Goal: Task Accomplishment & Management: Manage account settings

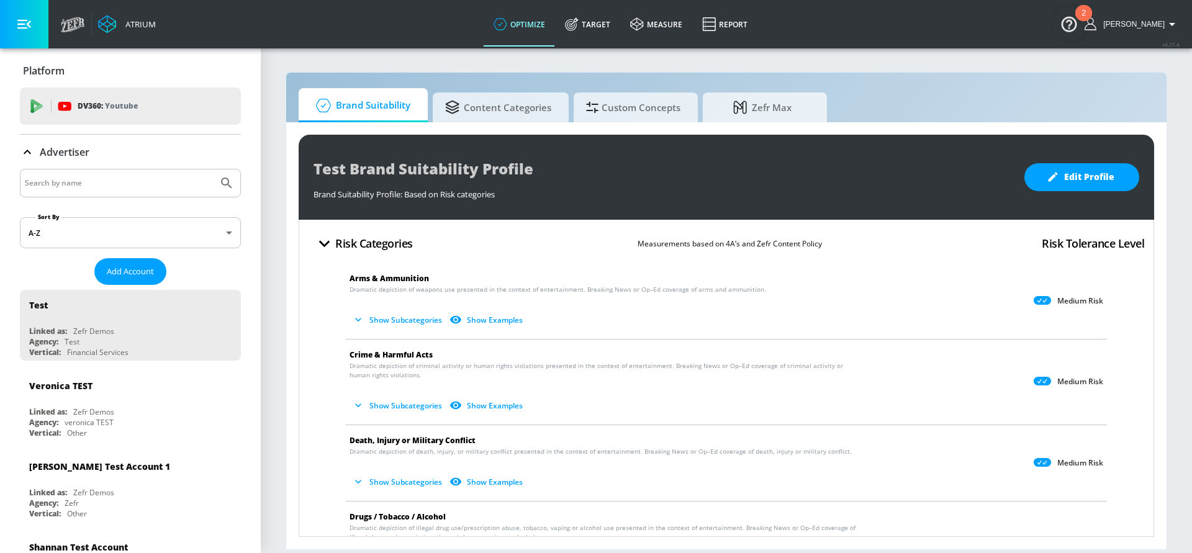
click at [81, 183] on input "Search by name" at bounding box center [119, 183] width 188 height 16
type input "[GEOGRAPHIC_DATA]"
click at [213, 170] on button "Submit Search" at bounding box center [226, 183] width 27 height 27
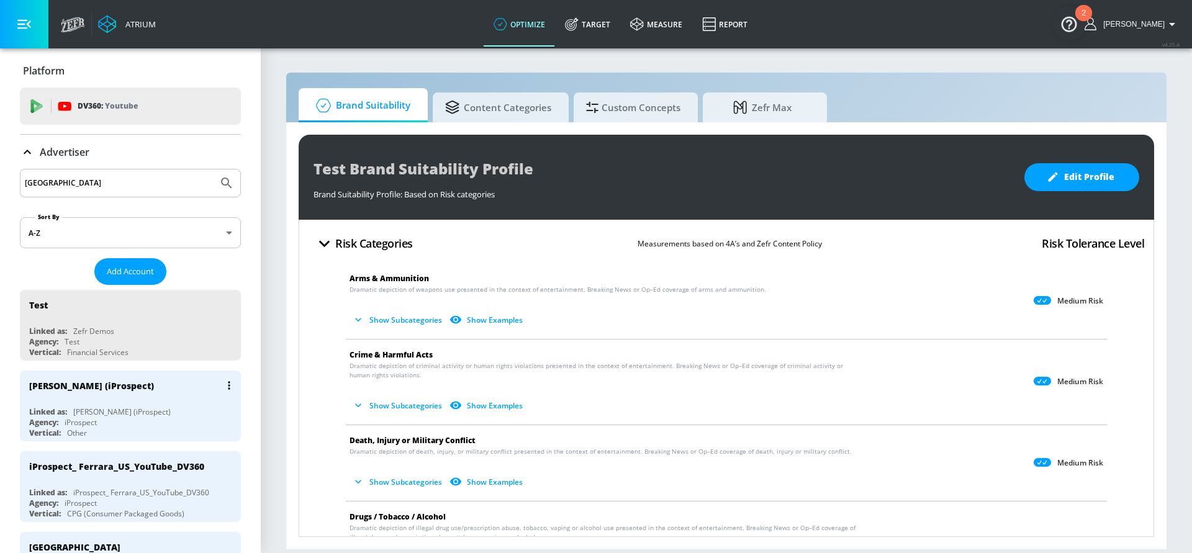
click at [74, 386] on div "[PERSON_NAME] (iProspect)" at bounding box center [91, 386] width 125 height 12
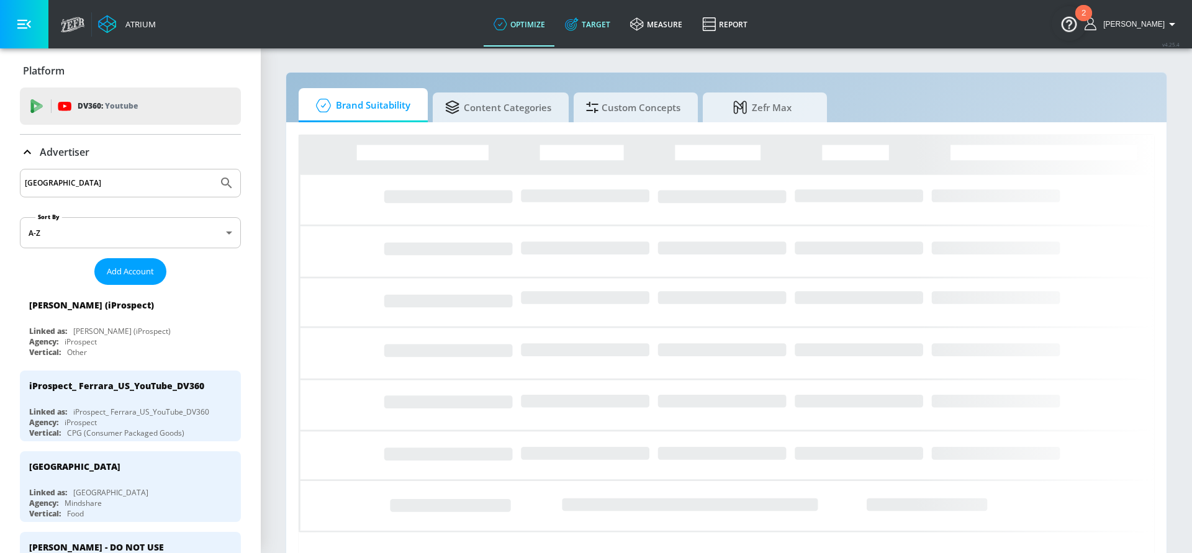
click at [615, 23] on link "Target" at bounding box center [587, 24] width 65 height 45
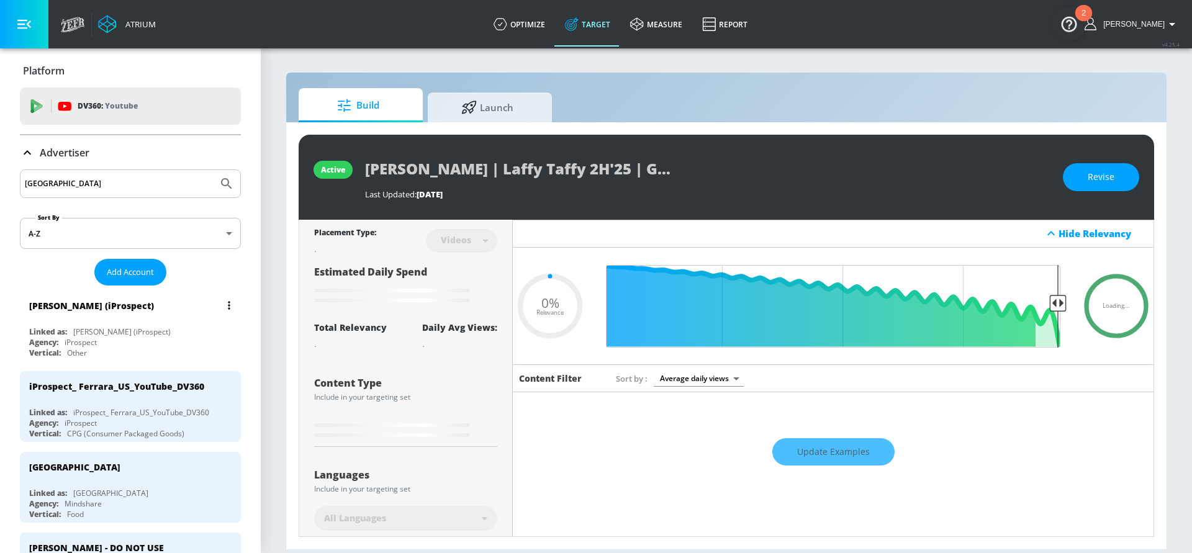
click at [75, 327] on div "[PERSON_NAME] (iProspect)" at bounding box center [121, 332] width 97 height 11
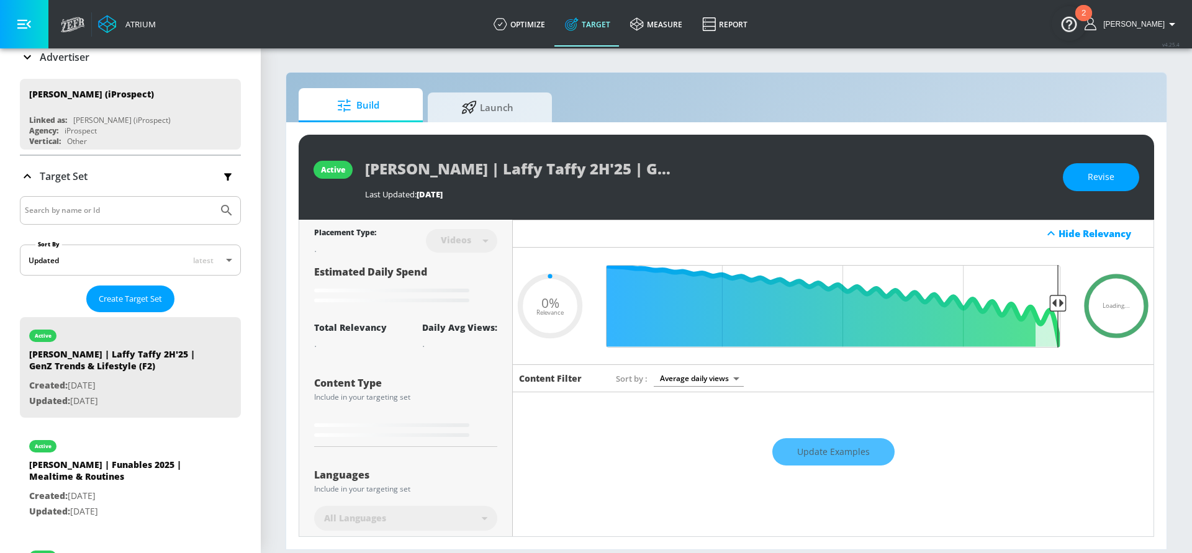
scroll to position [122, 0]
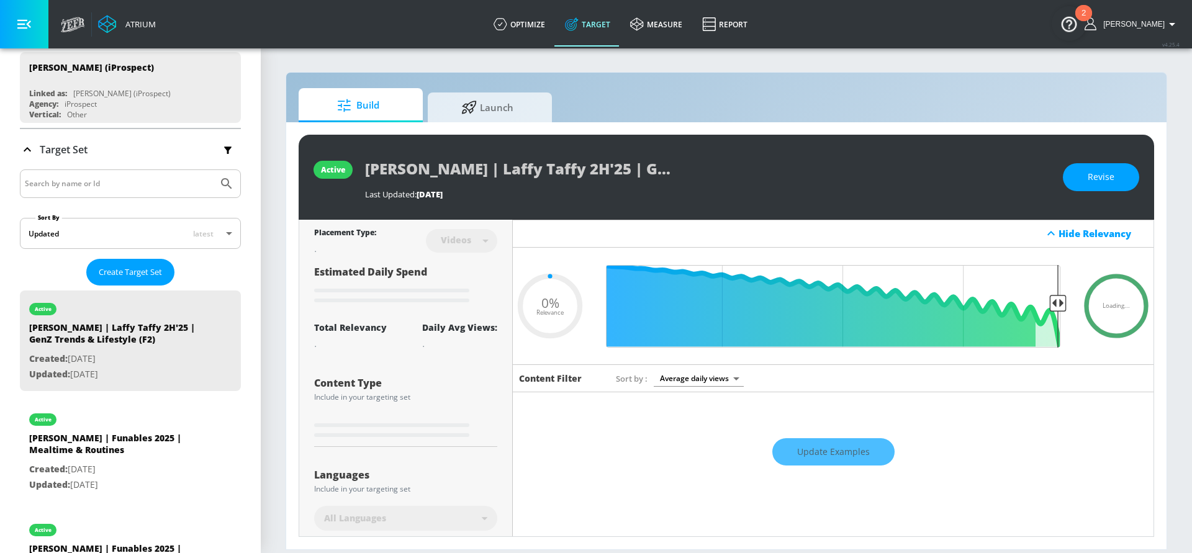
type input "0.5"
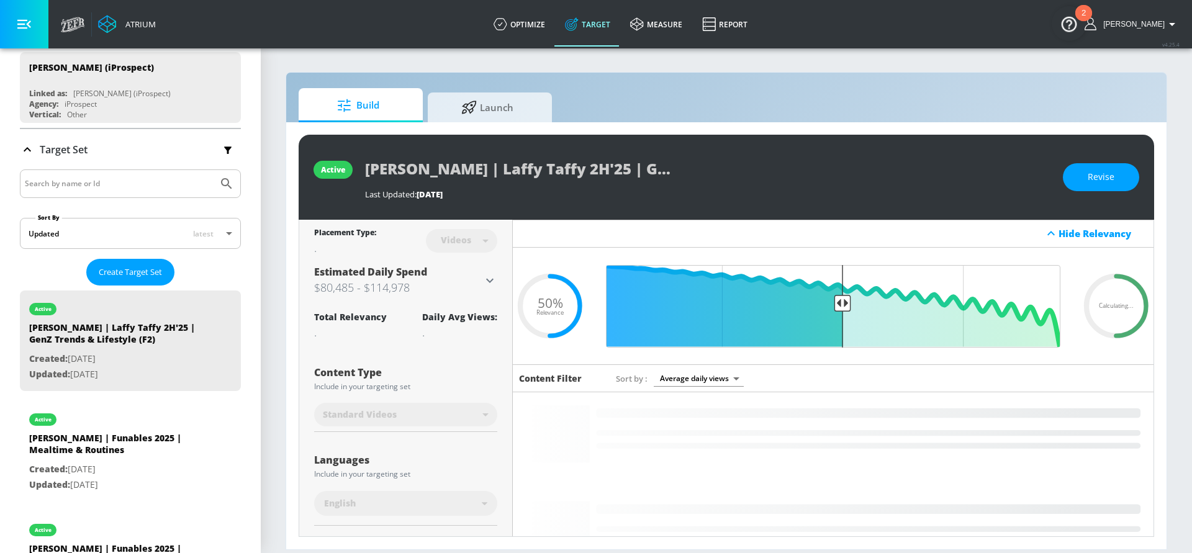
click at [75, 179] on input "Search by name or Id" at bounding box center [119, 184] width 188 height 16
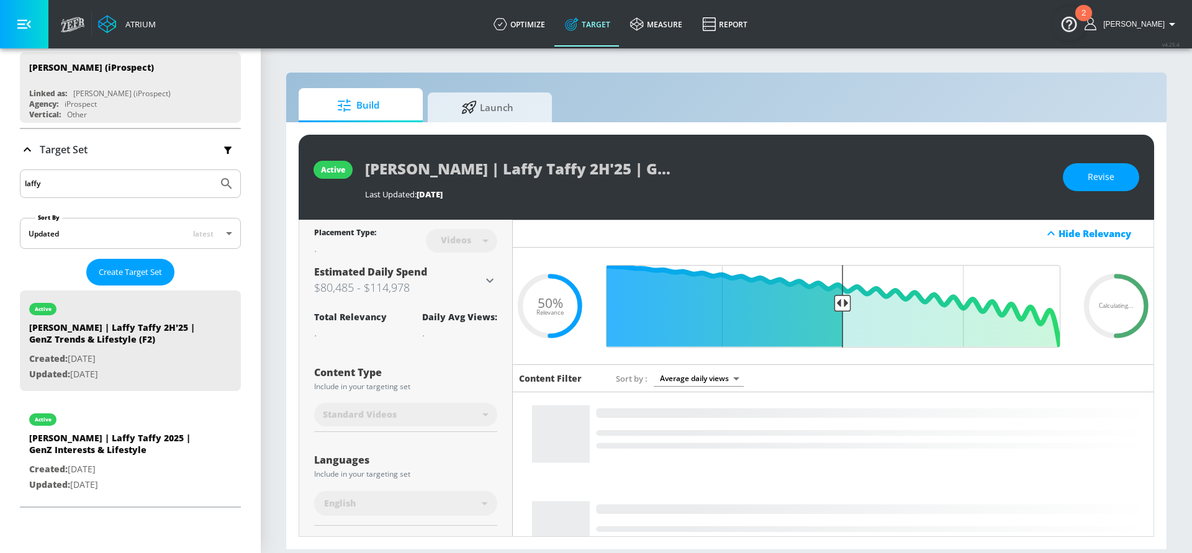
type input "laffy"
click at [213, 170] on button "Submit Search" at bounding box center [226, 183] width 27 height 27
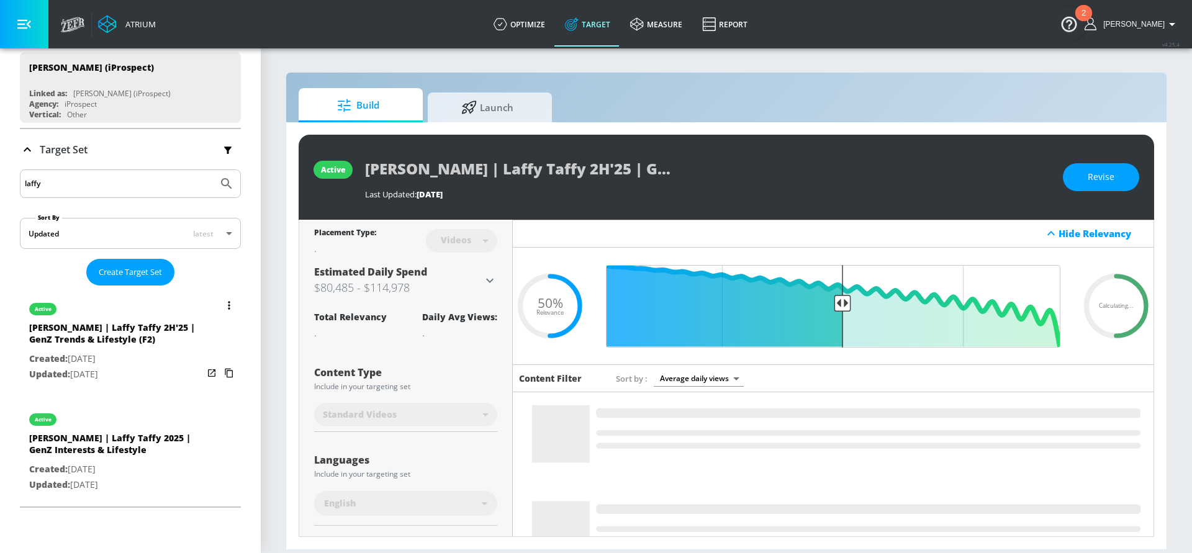
click at [115, 342] on div "[PERSON_NAME] | Laffy Taffy 2H'25 | GenZ Trends & Lifestyle (F2)" at bounding box center [116, 337] width 174 height 30
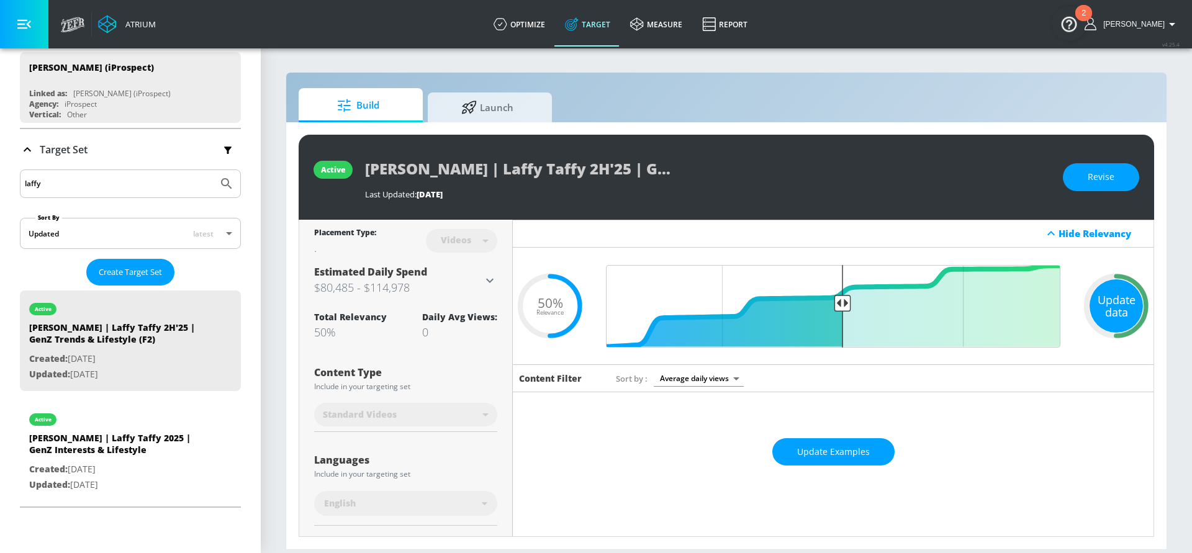
click at [1119, 304] on div "Update data" at bounding box center [1116, 305] width 53 height 53
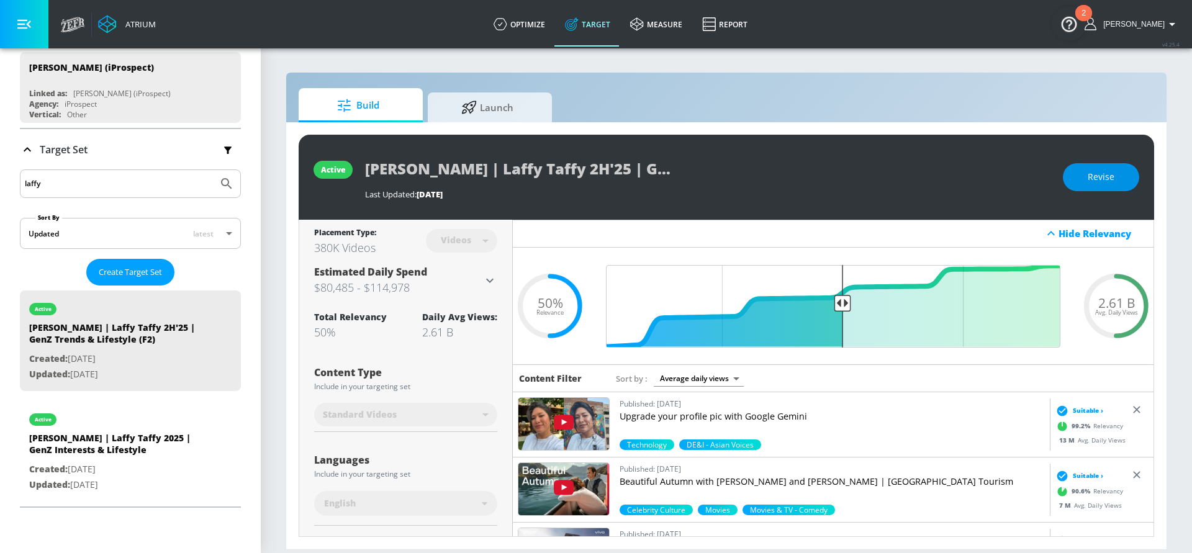
click at [1090, 181] on span "Revise" at bounding box center [1101, 178] width 27 height 16
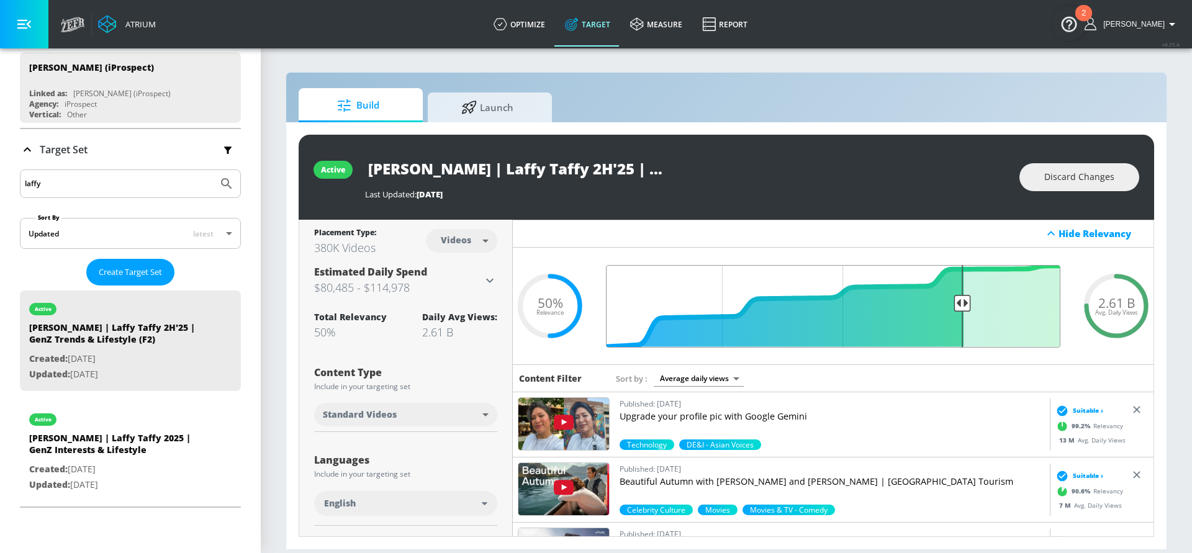
drag, startPoint x: 846, startPoint y: 302, endPoint x: 964, endPoint y: 294, distance: 118.3
type input "0.25"
click at [964, 294] on input "Final Threshold" at bounding box center [833, 306] width 467 height 83
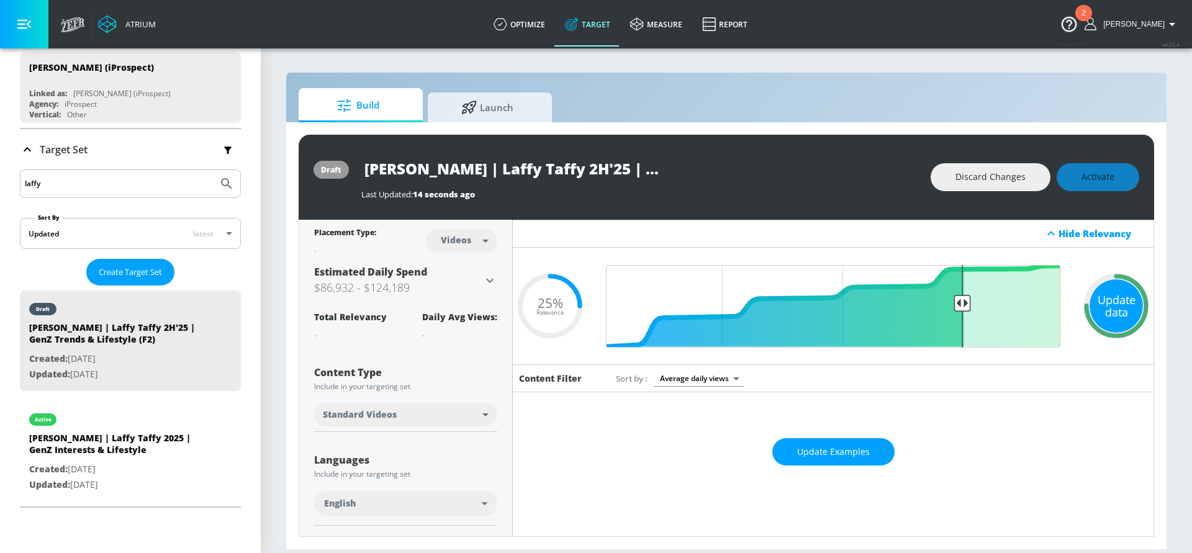
click at [1108, 300] on div "Update data" at bounding box center [1116, 305] width 53 height 53
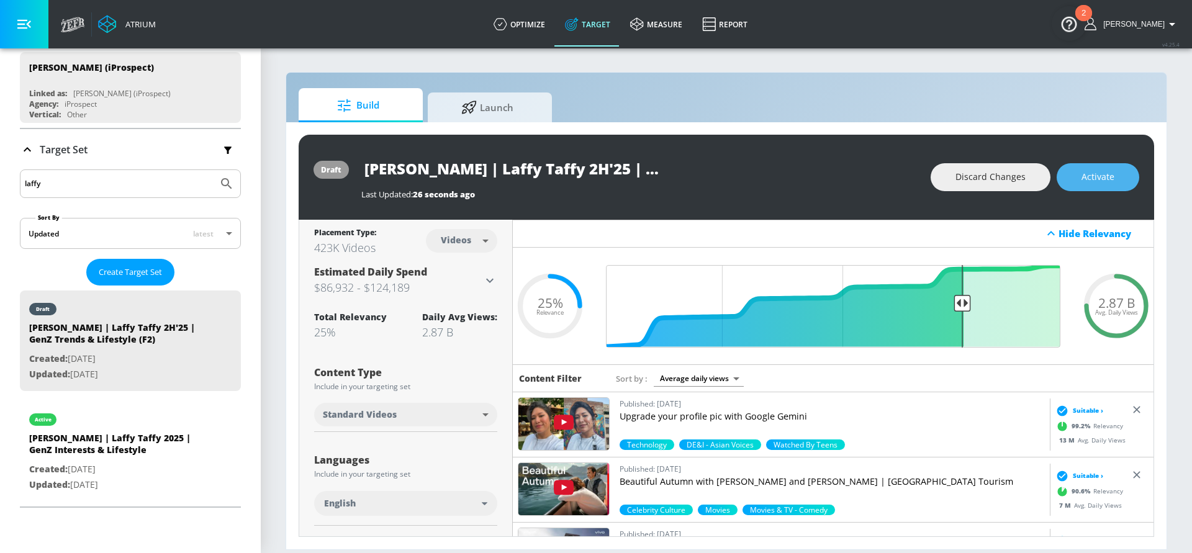
click at [1113, 181] on span "Activate" at bounding box center [1098, 178] width 33 height 16
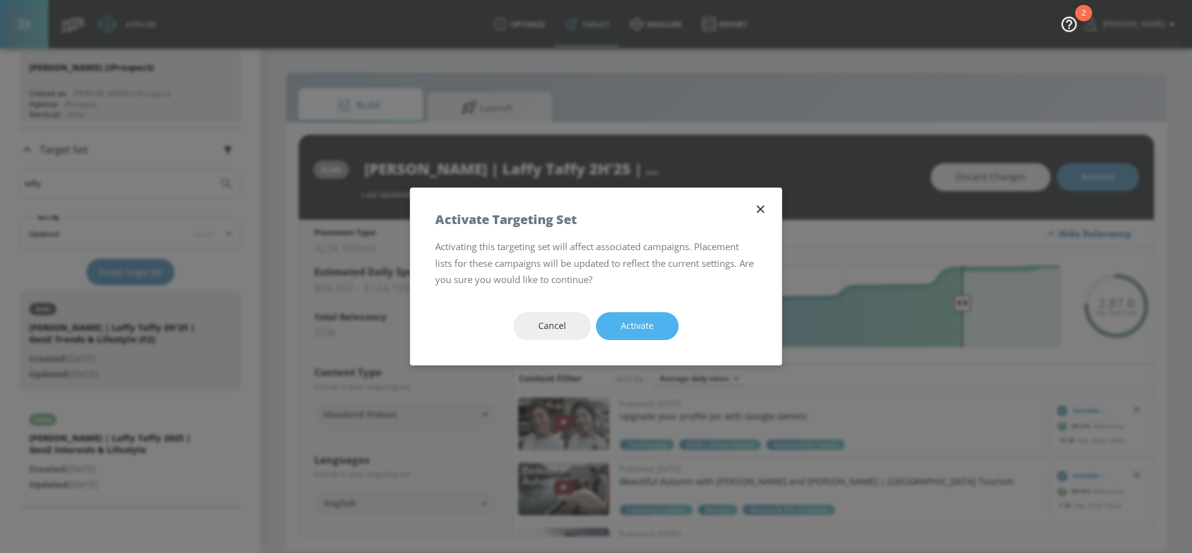
click at [648, 330] on span "Activate" at bounding box center [637, 327] width 33 height 16
